Goal: Task Accomplishment & Management: Complete application form

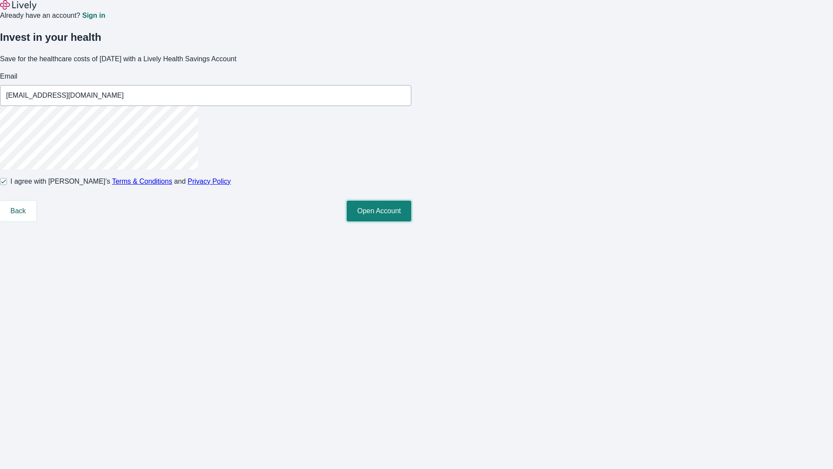
click at [411, 221] on button "Open Account" at bounding box center [379, 210] width 65 height 21
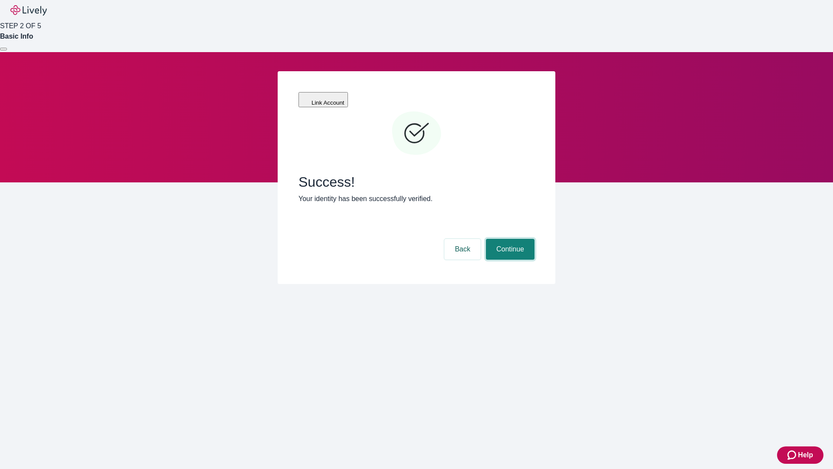
click at [509, 239] on button "Continue" at bounding box center [510, 249] width 49 height 21
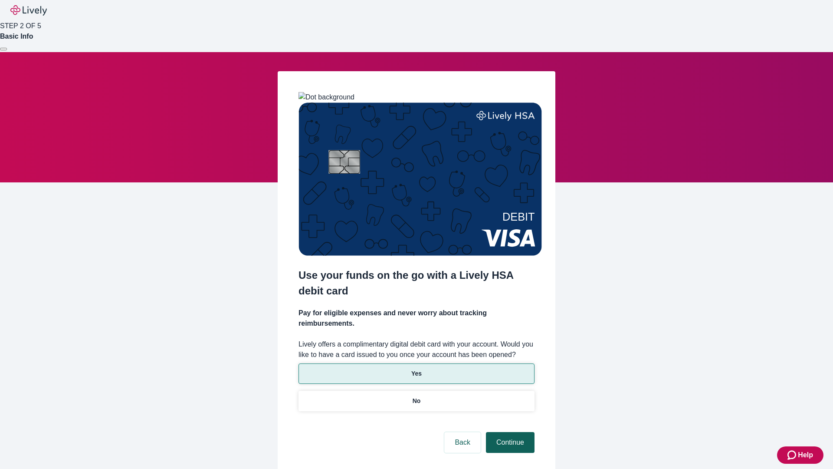
click at [416, 369] on p "Yes" at bounding box center [416, 373] width 10 height 9
click at [509, 432] on button "Continue" at bounding box center [510, 442] width 49 height 21
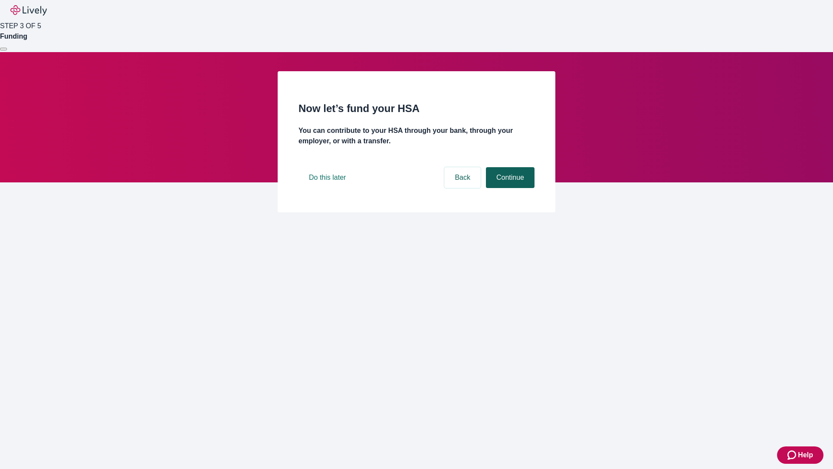
click at [509, 188] on button "Continue" at bounding box center [510, 177] width 49 height 21
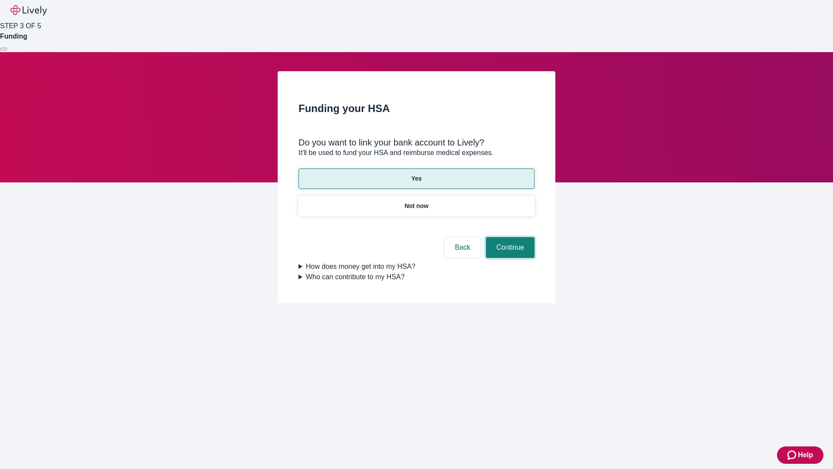
click at [509, 237] on button "Continue" at bounding box center [510, 247] width 49 height 21
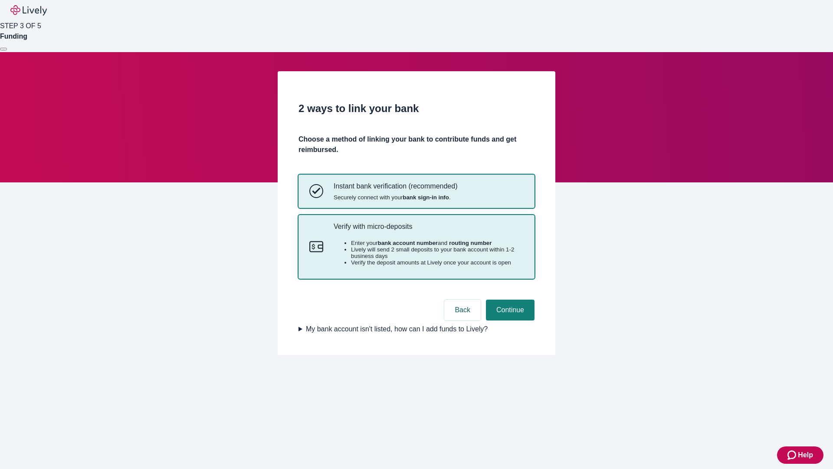
click at [428, 230] on p "Verify with micro-deposits" at bounding box center [429, 226] width 190 height 8
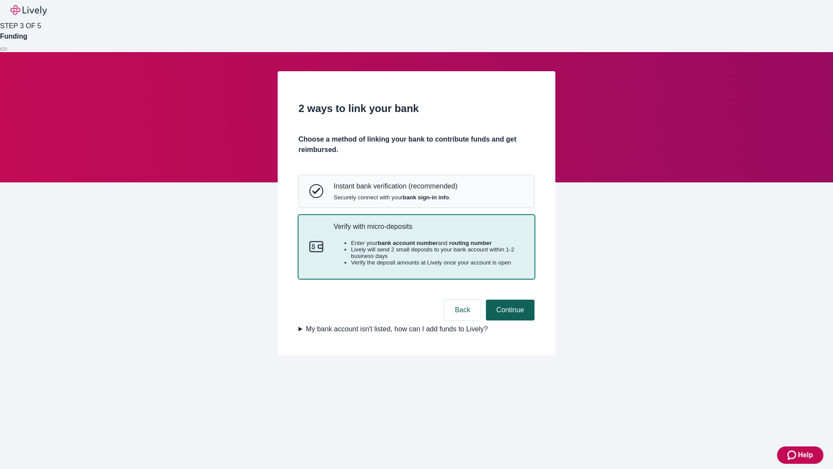
click at [509, 320] on button "Continue" at bounding box center [510, 309] width 49 height 21
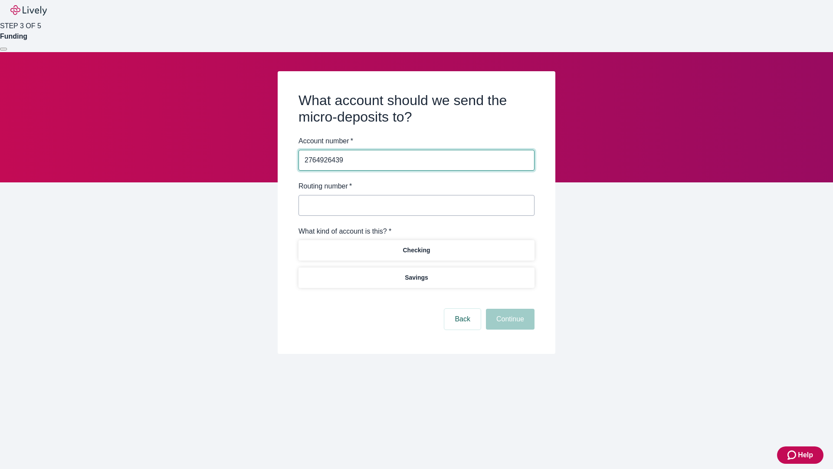
type input "2764926439"
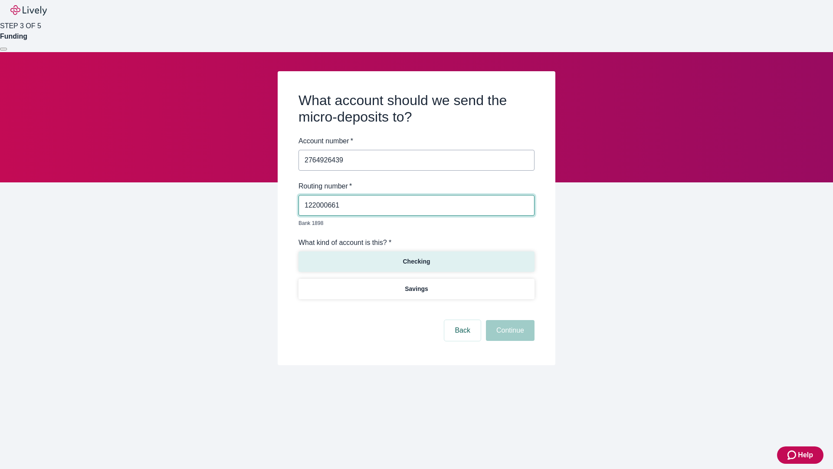
type input "122000661"
click at [416, 257] on p "Checking" at bounding box center [416, 261] width 27 height 9
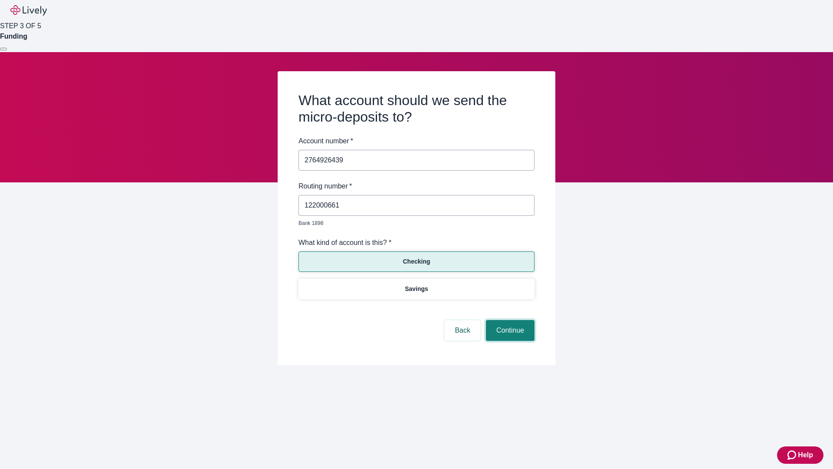
click at [509, 320] on button "Continue" at bounding box center [510, 330] width 49 height 21
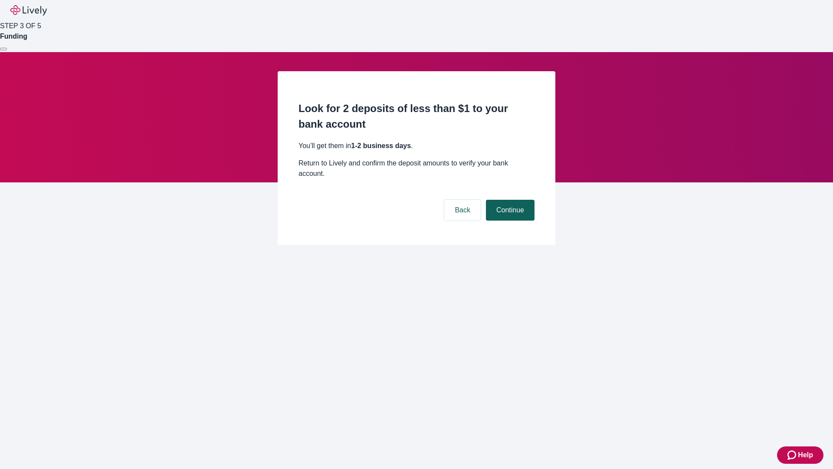
click at [509, 200] on button "Continue" at bounding box center [510, 210] width 49 height 21
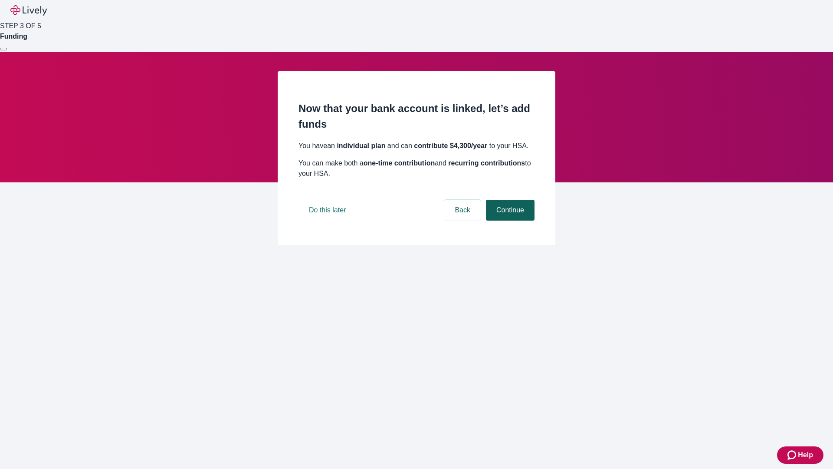
click at [509, 220] on button "Continue" at bounding box center [510, 210] width 49 height 21
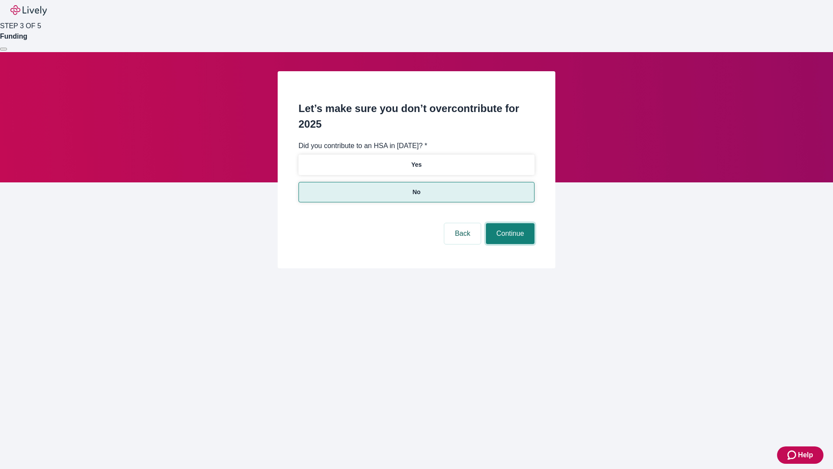
click at [509, 223] on button "Continue" at bounding box center [510, 233] width 49 height 21
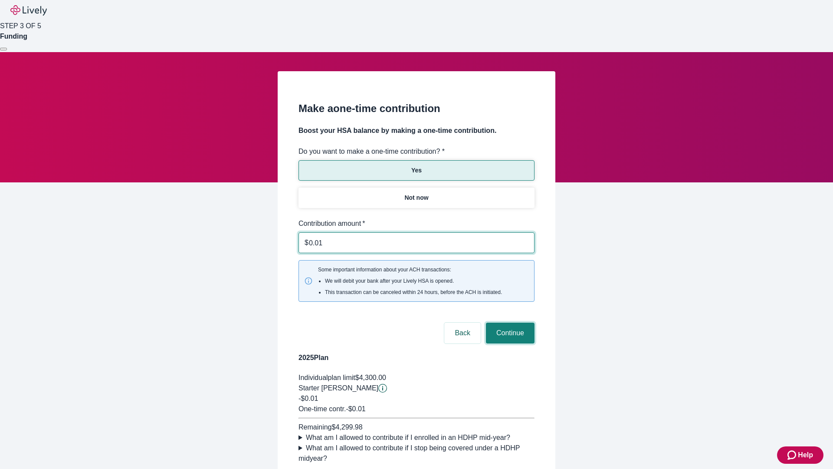
click at [509, 322] on button "Continue" at bounding box center [510, 332] width 49 height 21
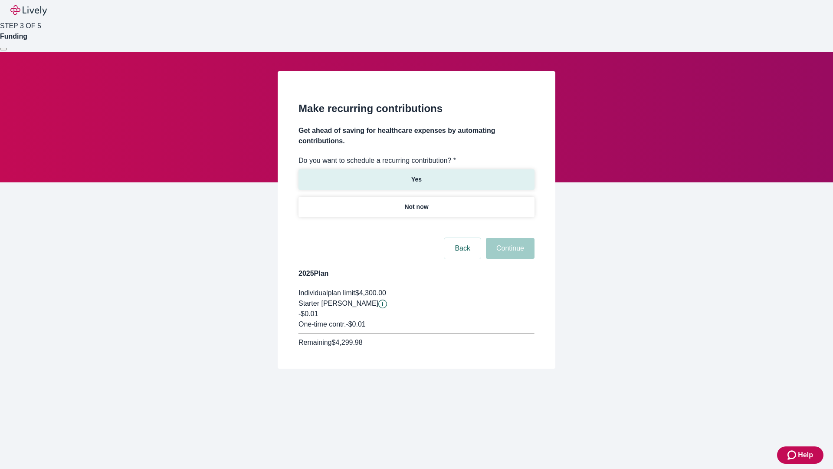
click at [416, 175] on p "Yes" at bounding box center [416, 179] width 10 height 9
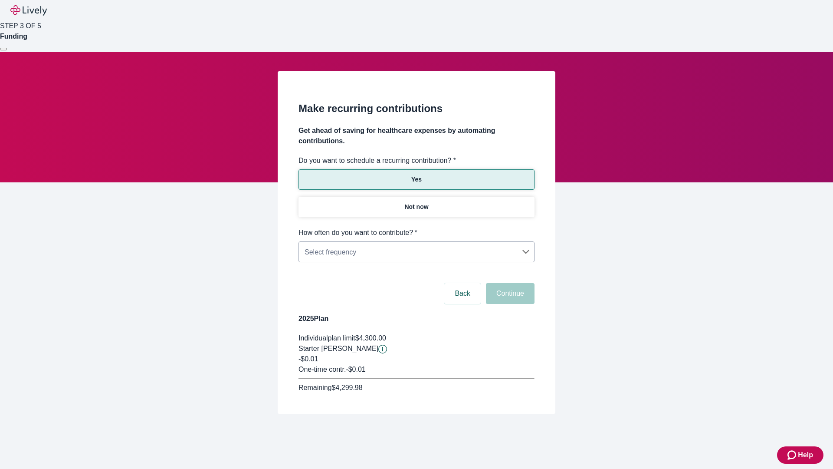
click at [416, 227] on body "Help STEP 3 OF 5 Funding Make recurring contributions Get ahead of saving for h…" at bounding box center [416, 227] width 833 height 455
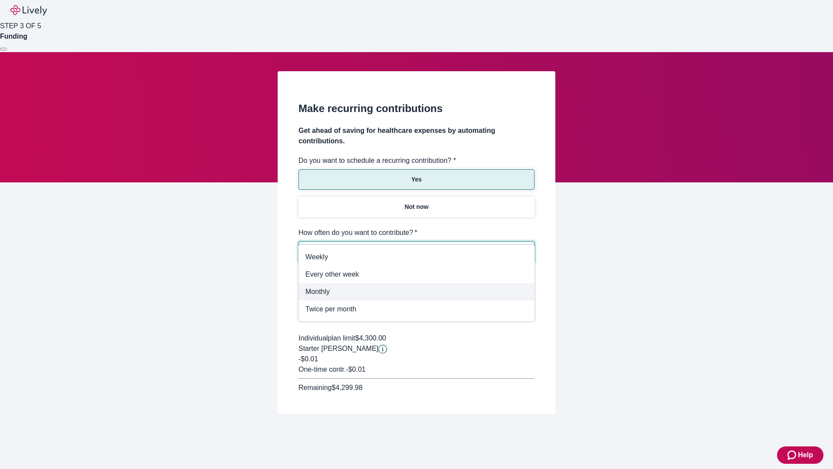
click at [417, 292] on span "Monthly" at bounding box center [416, 291] width 222 height 10
type input "Monthly"
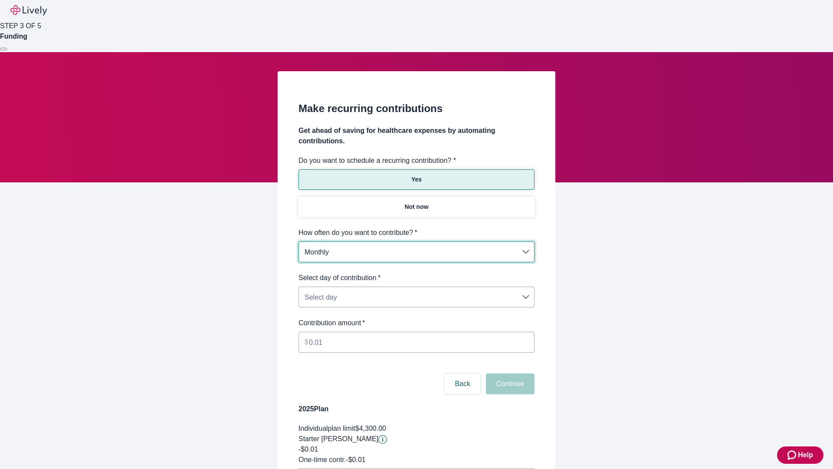
click at [416, 273] on body "Help STEP 3 OF 5 Funding Make recurring contributions Get ahead of saving for h…" at bounding box center [416, 272] width 833 height 545
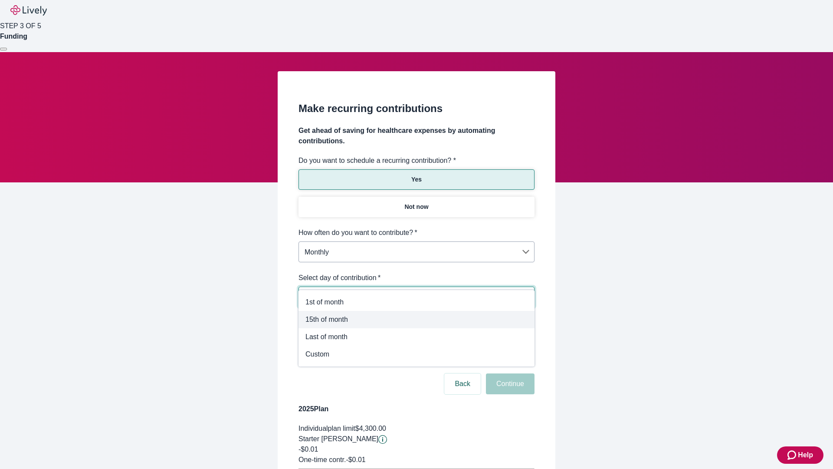
click at [417, 319] on span "15th of month" at bounding box center [416, 319] width 222 height 10
type input "Monthly15th"
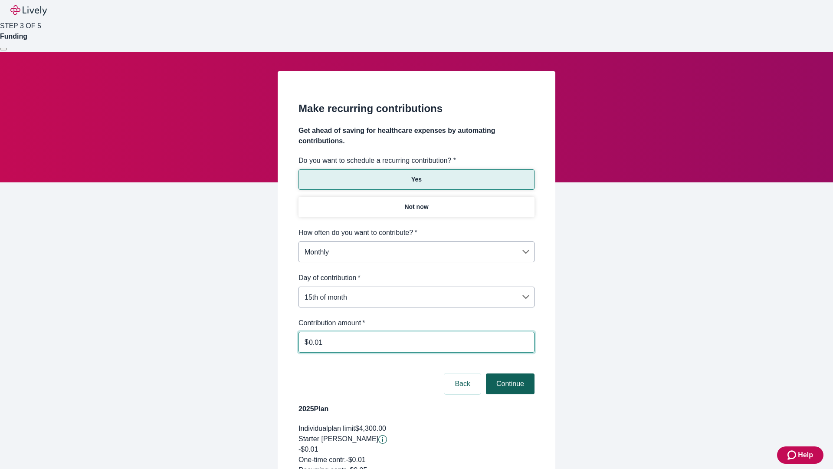
click at [509, 373] on button "Continue" at bounding box center [510, 383] width 49 height 21
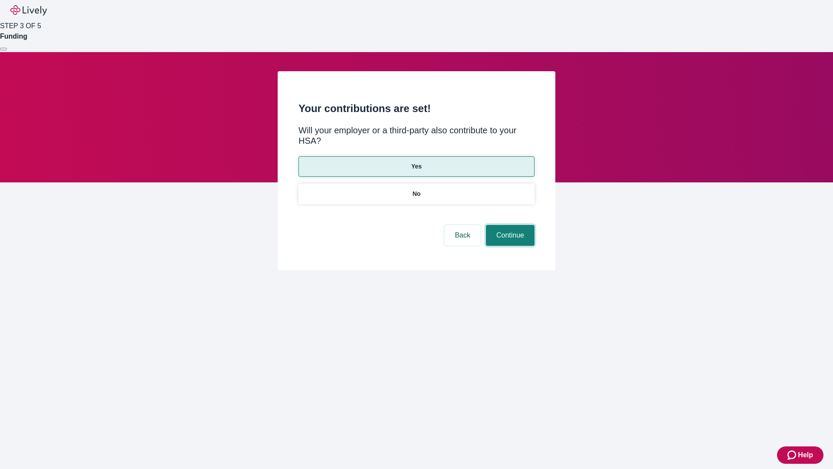
click at [509, 225] on button "Continue" at bounding box center [510, 235] width 49 height 21
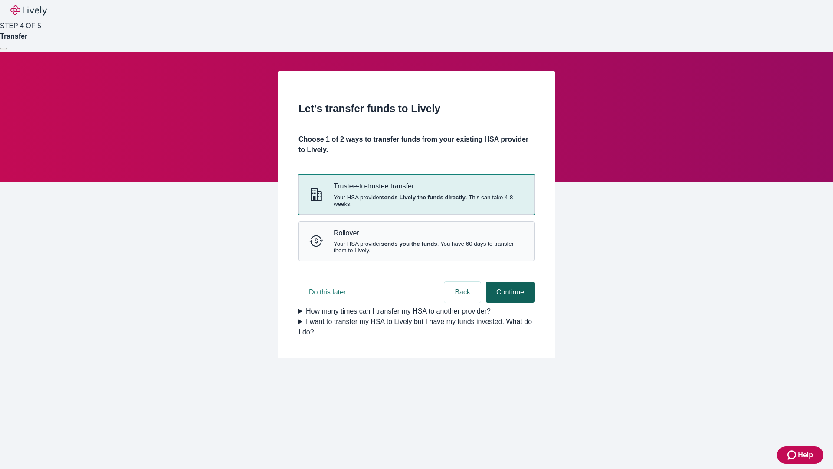
click at [416, 200] on strong "sends Lively the funds directly" at bounding box center [423, 197] width 85 height 7
click at [509, 302] on button "Continue" at bounding box center [510, 292] width 49 height 21
